Goal: Task Accomplishment & Management: Manage account settings

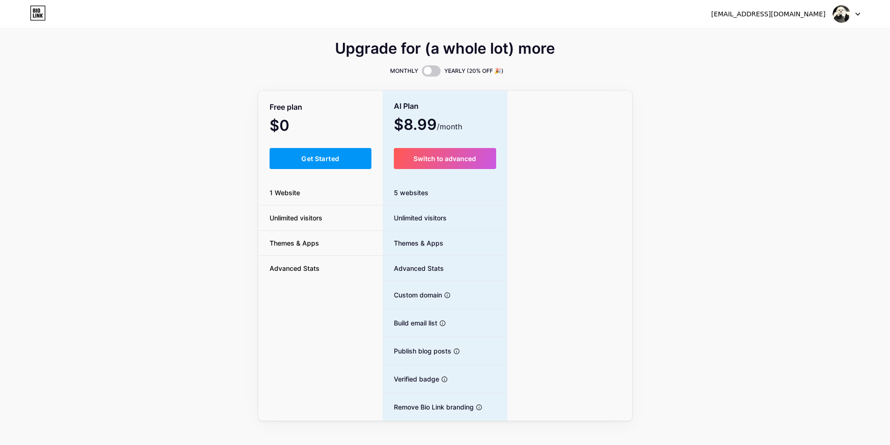
click at [777, 104] on div "Upgrade for (a whole lot) more MONTHLY YEARLY (20% OFF 🎉) Free plan $0 /month G…" at bounding box center [445, 232] width 890 height 378
click at [839, 16] on img at bounding box center [841, 14] width 18 height 18
click at [791, 36] on link "Dashboard" at bounding box center [802, 38] width 116 height 25
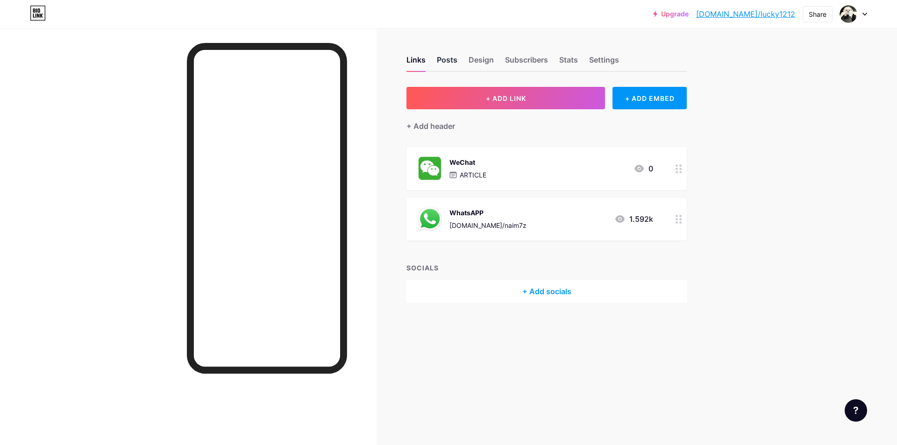
click at [445, 62] on div "Posts" at bounding box center [447, 62] width 21 height 17
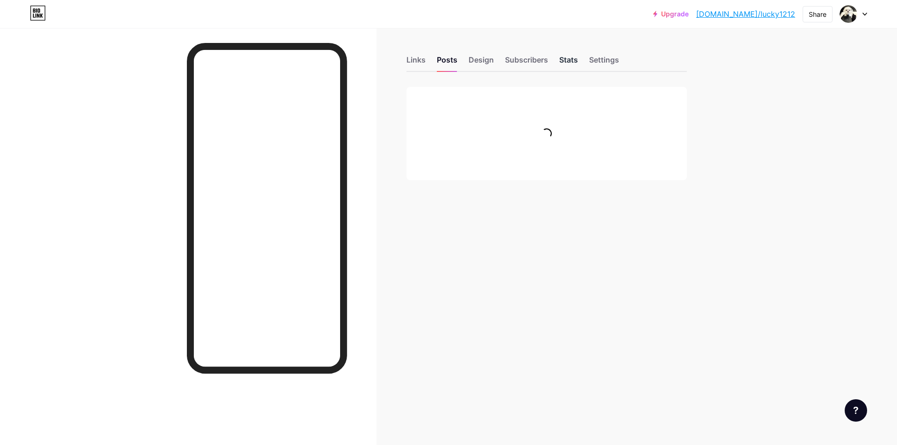
click at [565, 63] on div "Stats" at bounding box center [568, 62] width 19 height 17
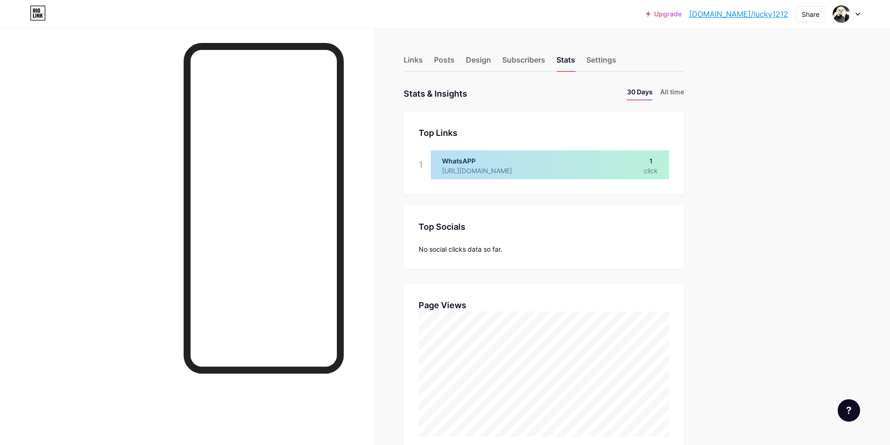
click at [802, 175] on div "Upgrade [DOMAIN_NAME]/[SECURITY_DATA]... [DOMAIN_NAME]/lucky1212 Share Switch a…" at bounding box center [445, 446] width 890 height 892
click at [679, 90] on li "All time" at bounding box center [672, 94] width 24 height 14
